Goal: Transaction & Acquisition: Purchase product/service

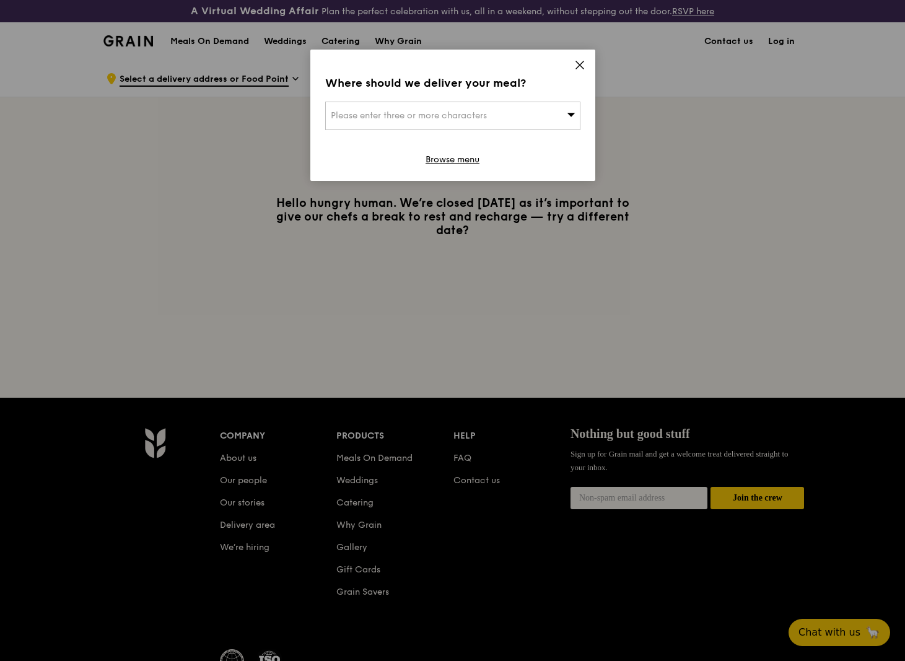
click at [574, 115] on icon at bounding box center [571, 114] width 9 height 9
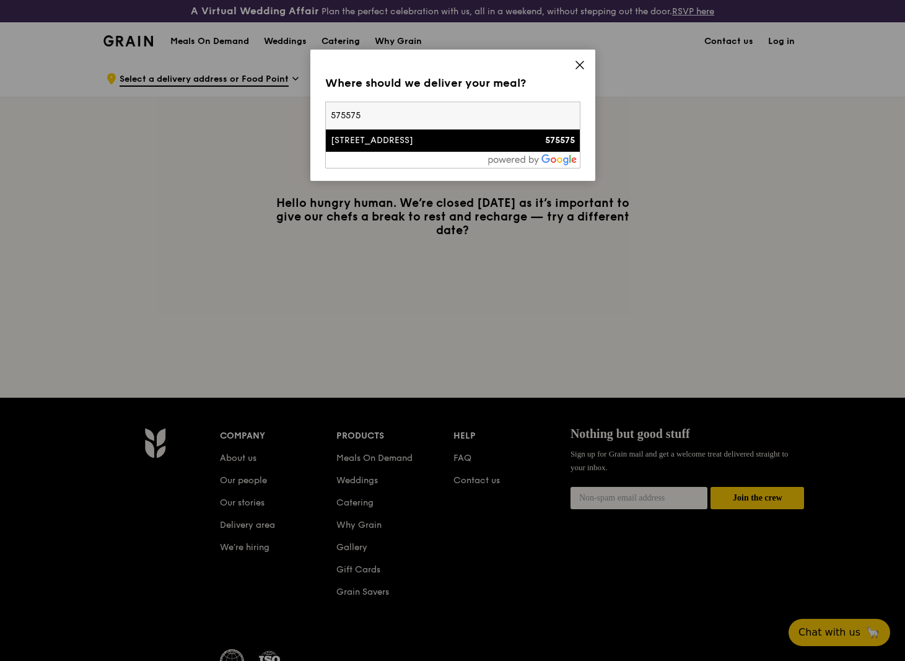
type input "575575"
click at [364, 146] on div "[STREET_ADDRESS]" at bounding box center [422, 140] width 183 height 12
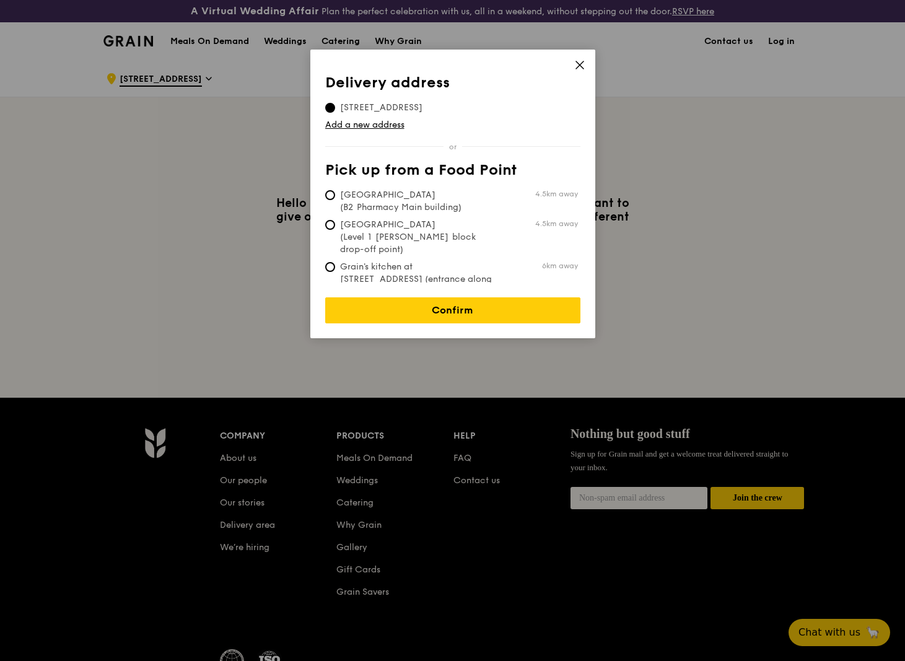
click at [578, 64] on icon at bounding box center [579, 64] width 11 height 11
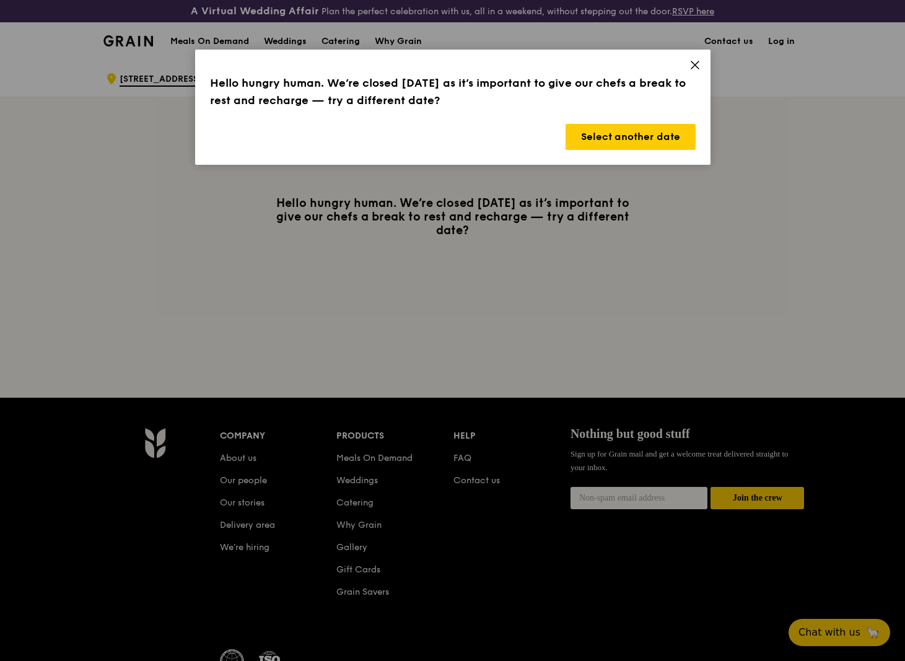
click at [690, 66] on icon at bounding box center [695, 64] width 11 height 11
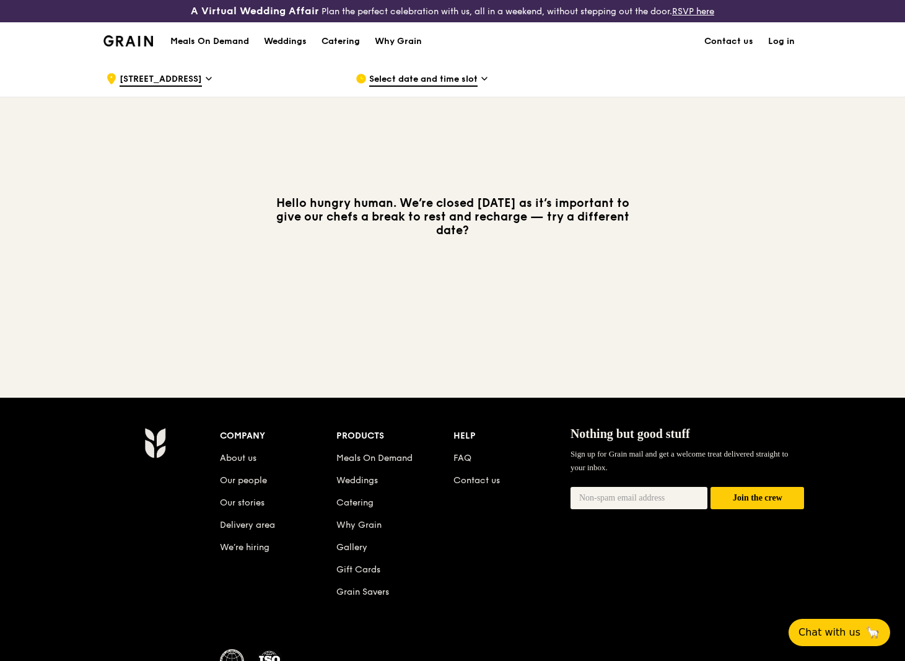
click at [786, 38] on link "Log in" at bounding box center [782, 41] width 42 height 37
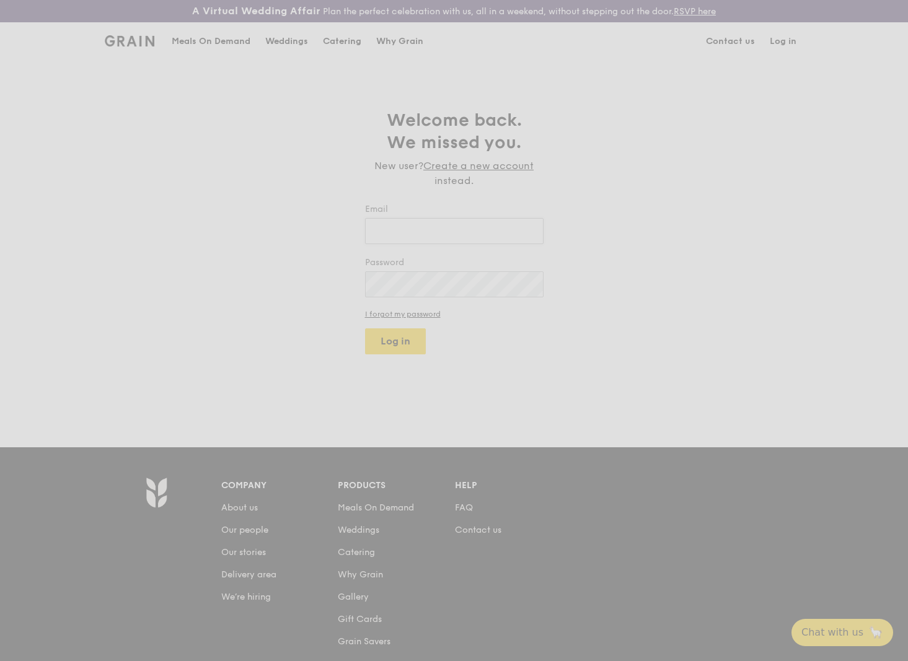
click at [0, 0] on div "Weddings by [PERSON_NAME] presents" at bounding box center [0, 0] width 0 height 0
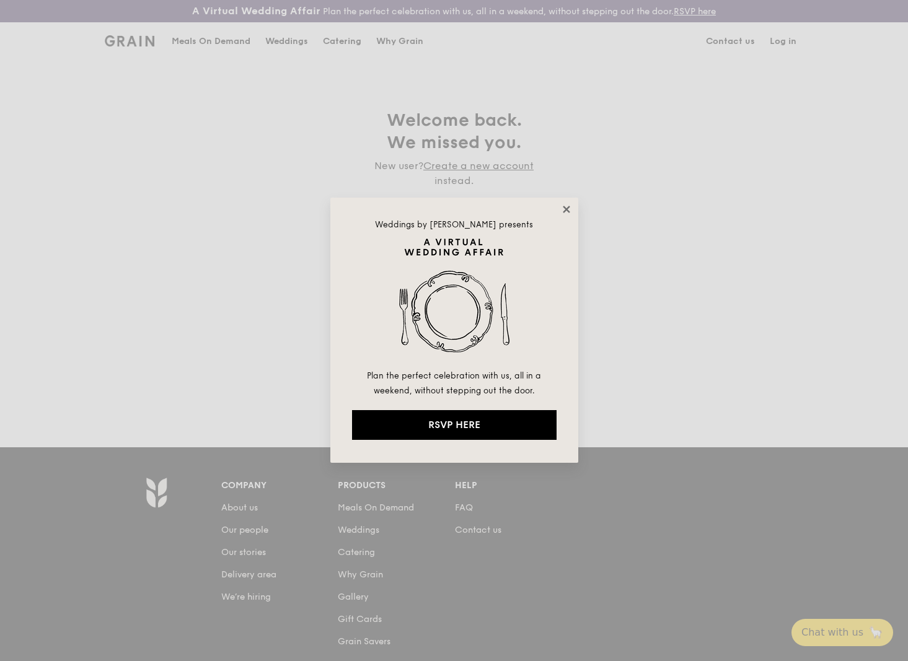
click at [561, 206] on icon at bounding box center [566, 209] width 11 height 11
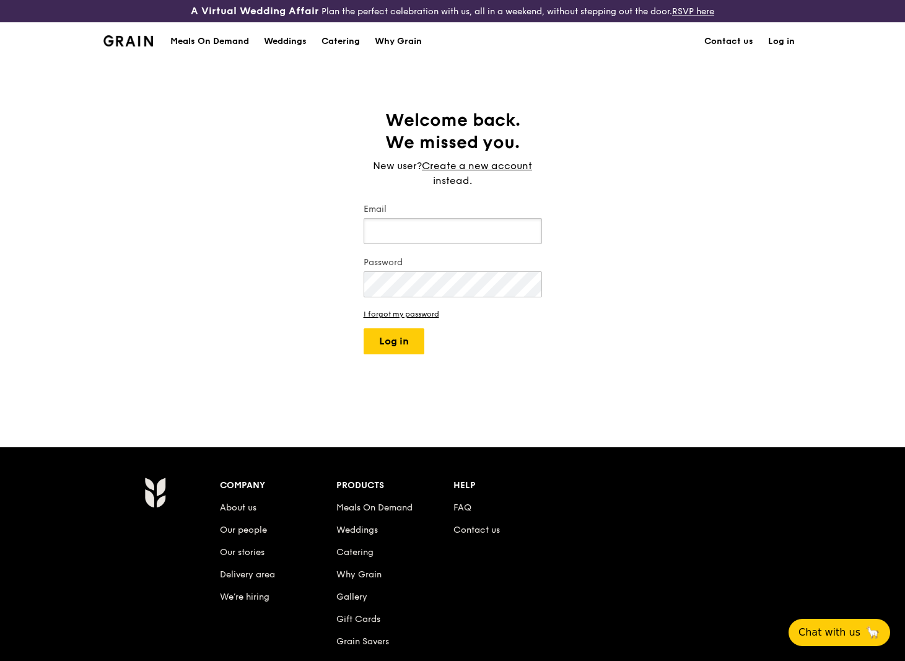
scroll to position [1, 0]
